Goal: Information Seeking & Learning: Learn about a topic

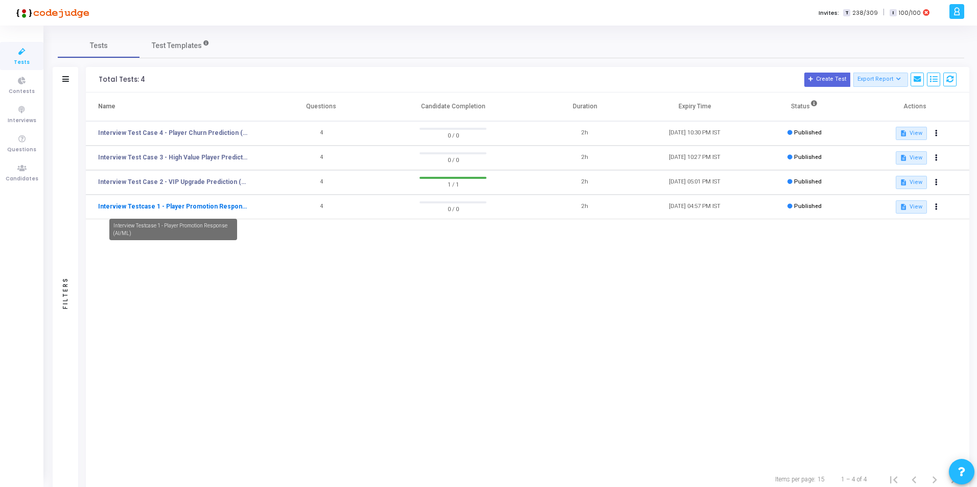
click at [191, 207] on link "Interview Testcase 1 - Player Promotion Response (AI/ML)" at bounding box center [173, 206] width 150 height 9
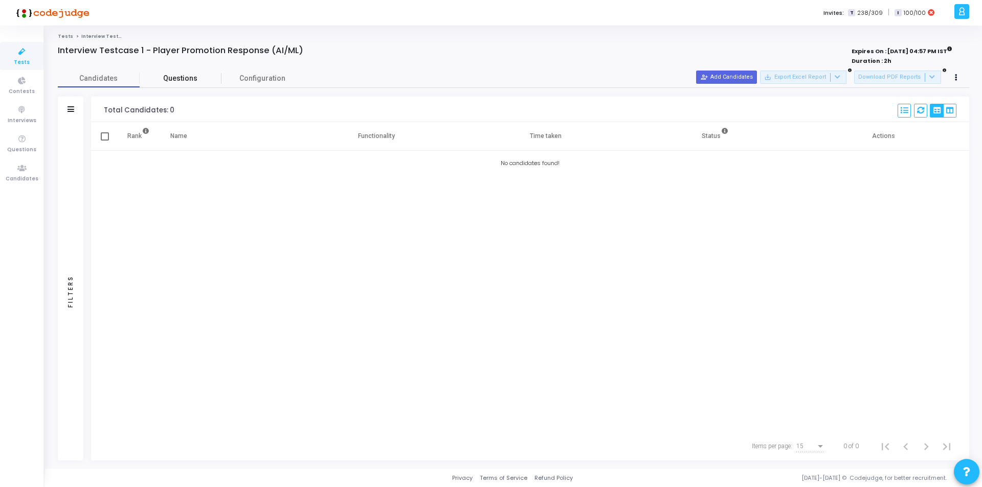
click at [177, 78] on span "Questions" at bounding box center [181, 78] width 82 height 11
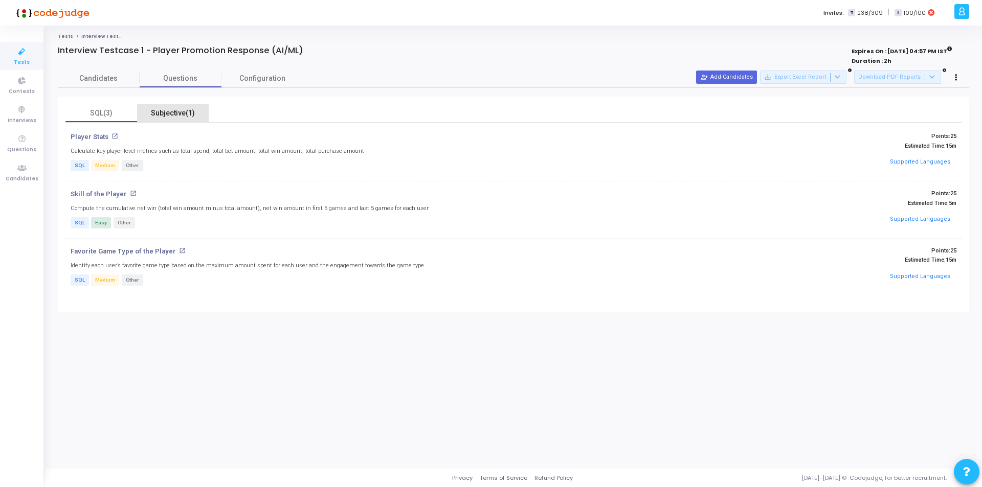
click at [171, 115] on div "Subjective(1)" at bounding box center [172, 113] width 59 height 11
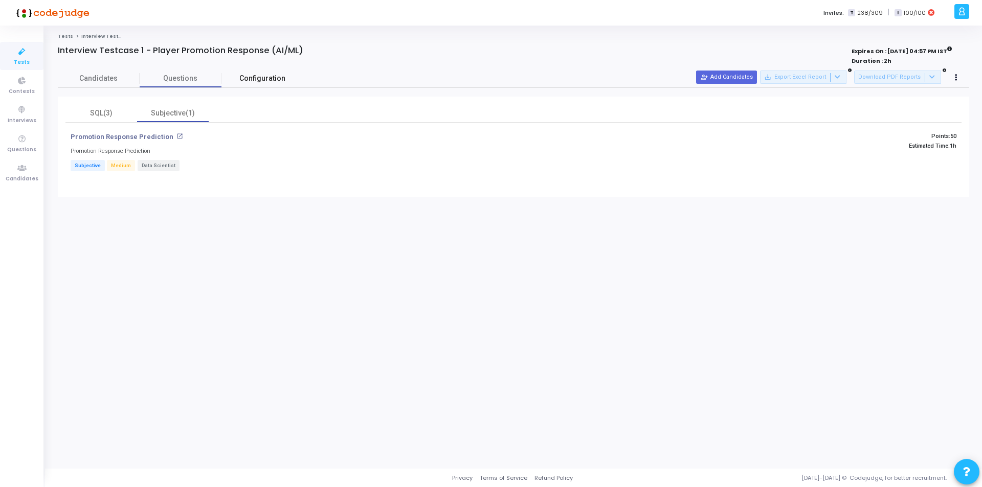
click at [260, 75] on span "Configuration" at bounding box center [262, 78] width 46 height 11
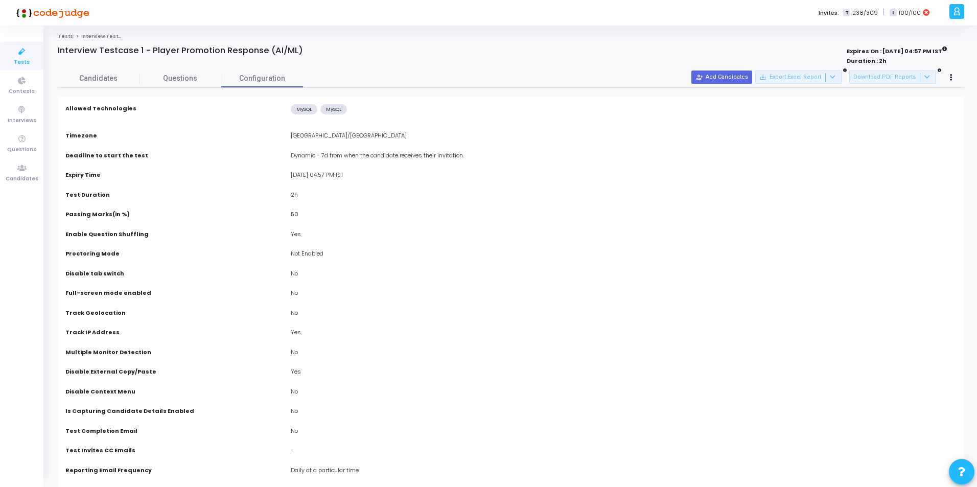
click at [60, 36] on link "Tests" at bounding box center [65, 36] width 15 height 6
